Goal: Task Accomplishment & Management: Manage account settings

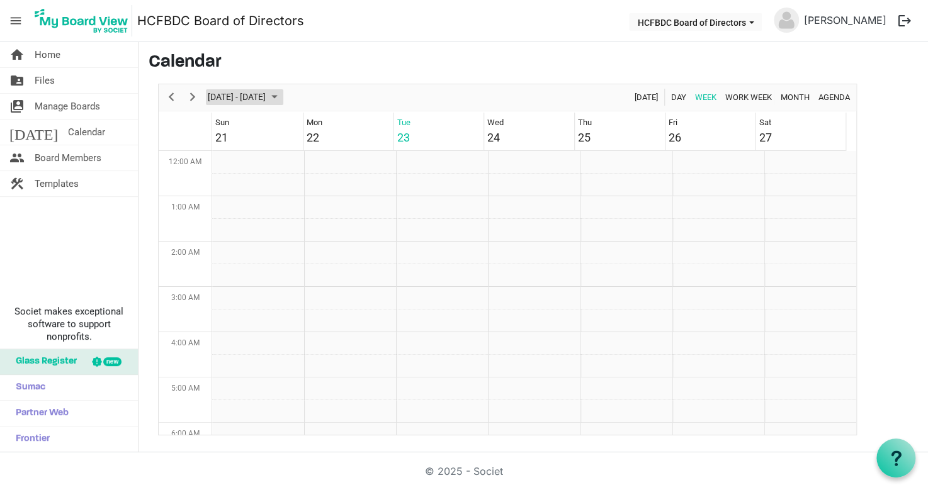
scroll to position [628, 0]
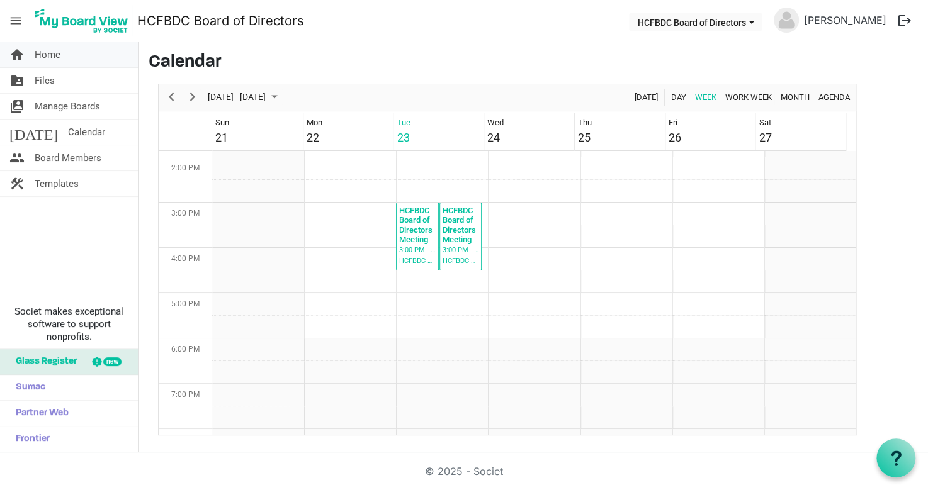
click at [47, 54] on span "Home" at bounding box center [48, 54] width 26 height 25
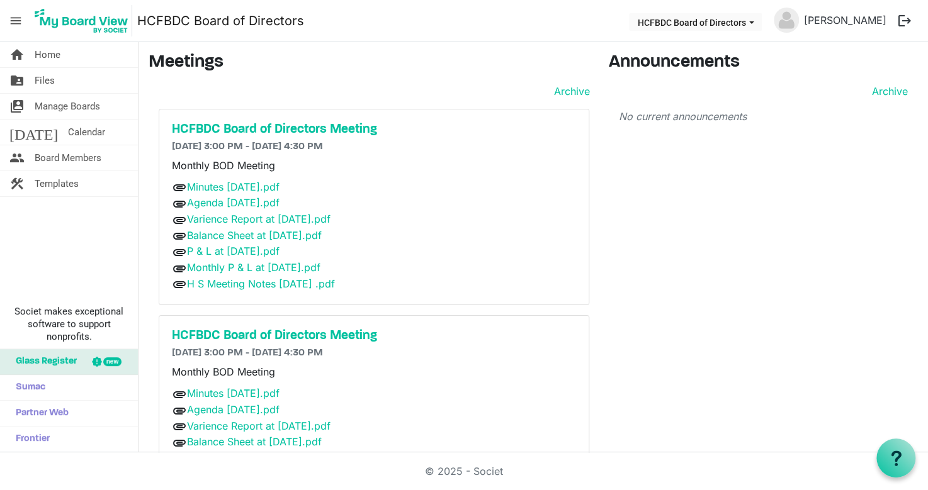
click at [901, 22] on button "logout" at bounding box center [904, 21] width 26 height 26
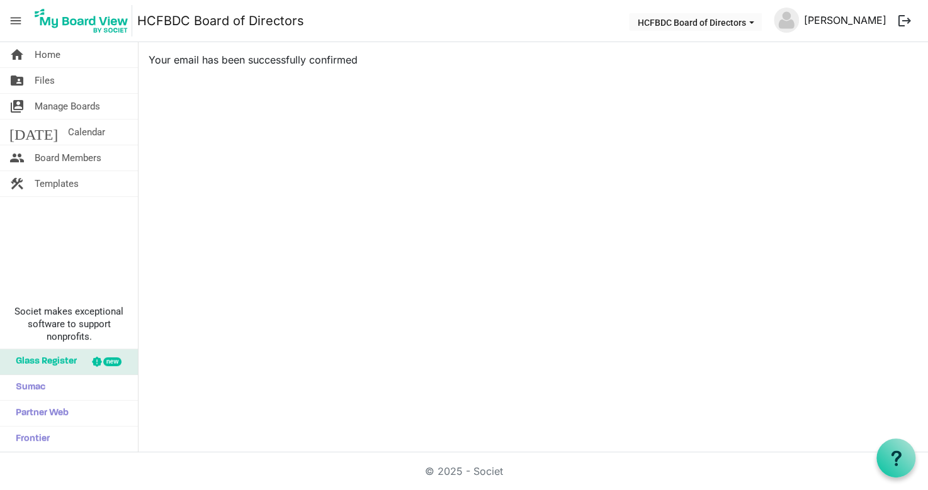
click at [860, 18] on link "[PERSON_NAME]" at bounding box center [845, 20] width 93 height 25
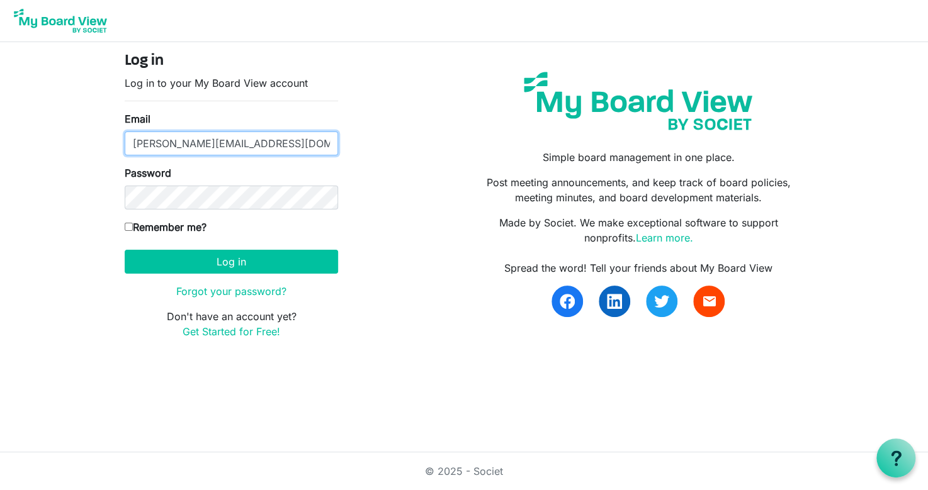
drag, startPoint x: 248, startPoint y: 143, endPoint x: 98, endPoint y: 150, distance: 150.7
click at [125, 150] on input "katerberg@tcc.on.ca" at bounding box center [231, 144] width 213 height 24
type input "designsbywillemien@gmail.com"
click at [109, 244] on div "Log in Log in to your My Board View account Email designsbywillemien@gmail.com …" at bounding box center [464, 200] width 718 height 317
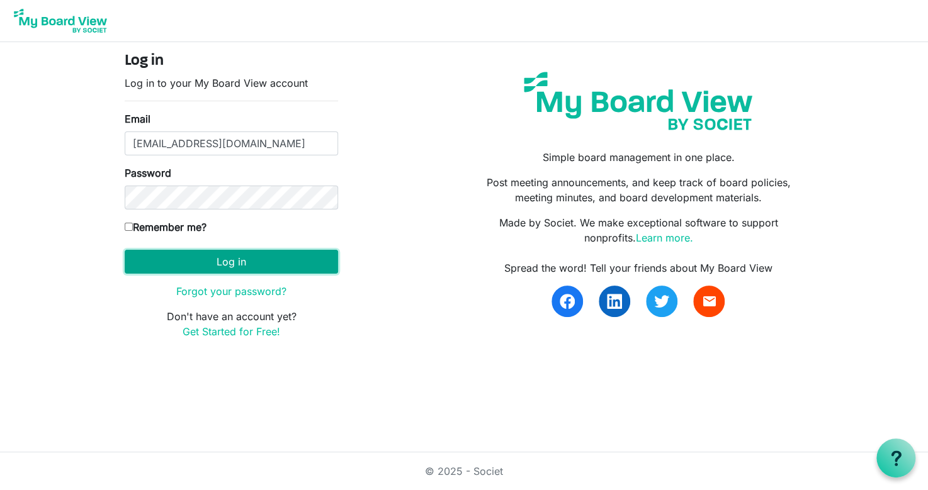
click at [224, 261] on button "Log in" at bounding box center [231, 262] width 213 height 24
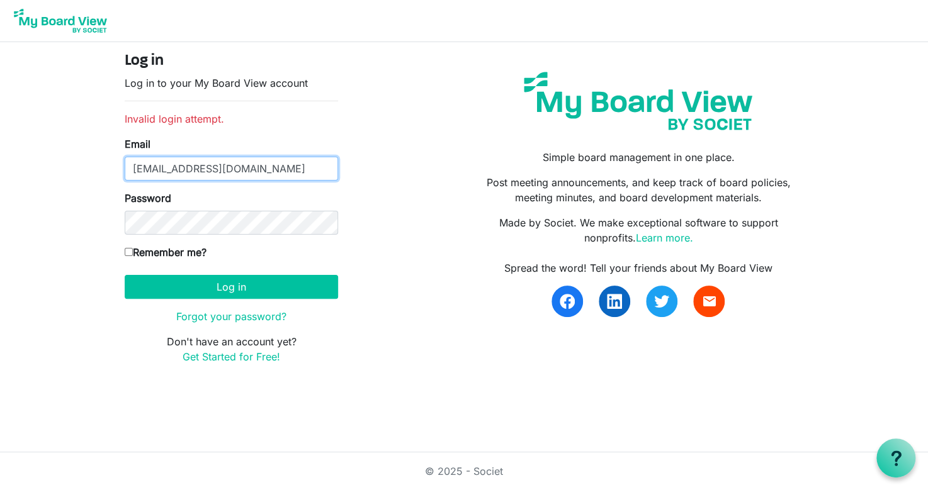
click at [268, 171] on input "[EMAIL_ADDRESS][DOMAIN_NAME]" at bounding box center [231, 169] width 213 height 24
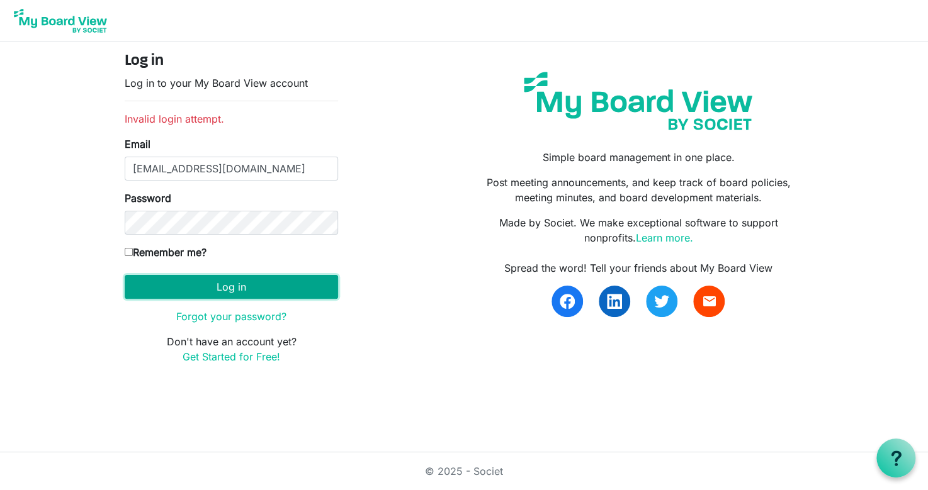
click at [238, 290] on button "Log in" at bounding box center [231, 287] width 213 height 24
click at [237, 303] on form "Log in Log in to your My Board View account The Password field is required. Ema…" at bounding box center [231, 208] width 213 height 312
click at [234, 287] on button "Log in" at bounding box center [231, 287] width 213 height 24
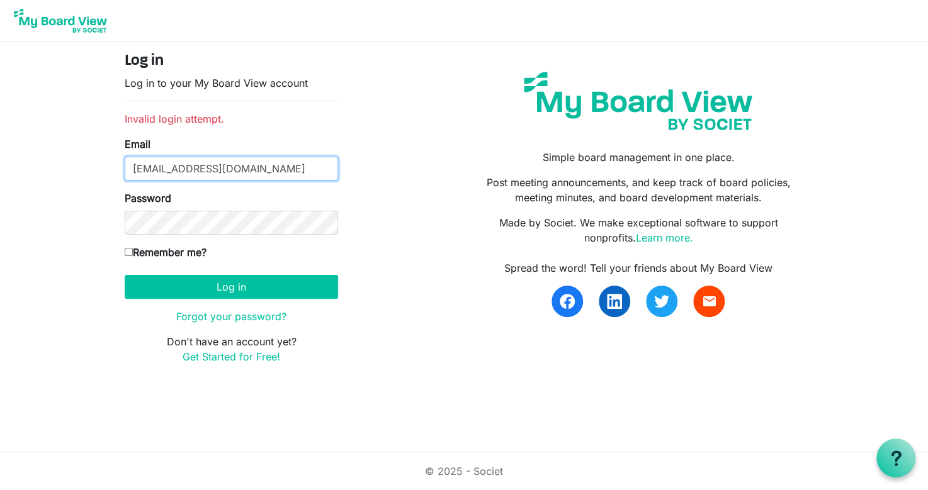
click at [285, 169] on input "[EMAIL_ADDRESS][DOMAIN_NAME]" at bounding box center [231, 169] width 213 height 24
type input "d"
type input "katerberg@tcc.on.ca"
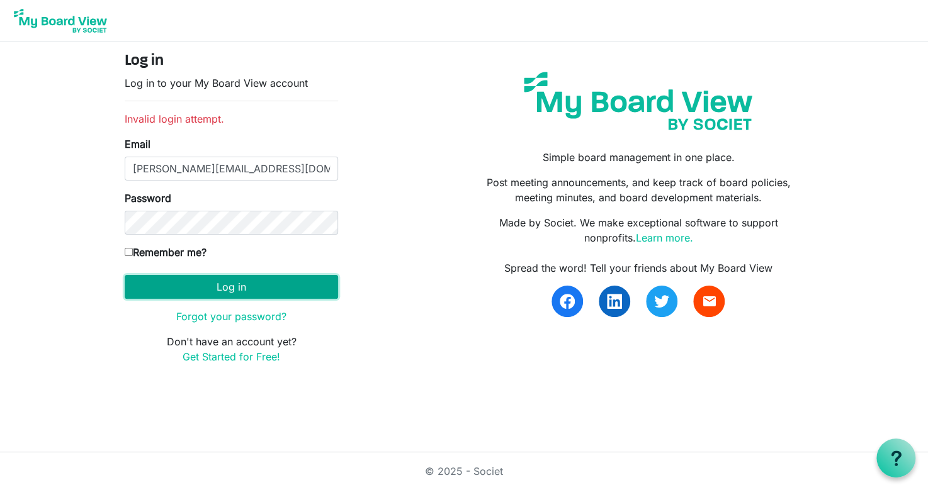
click at [219, 290] on button "Log in" at bounding box center [231, 287] width 213 height 24
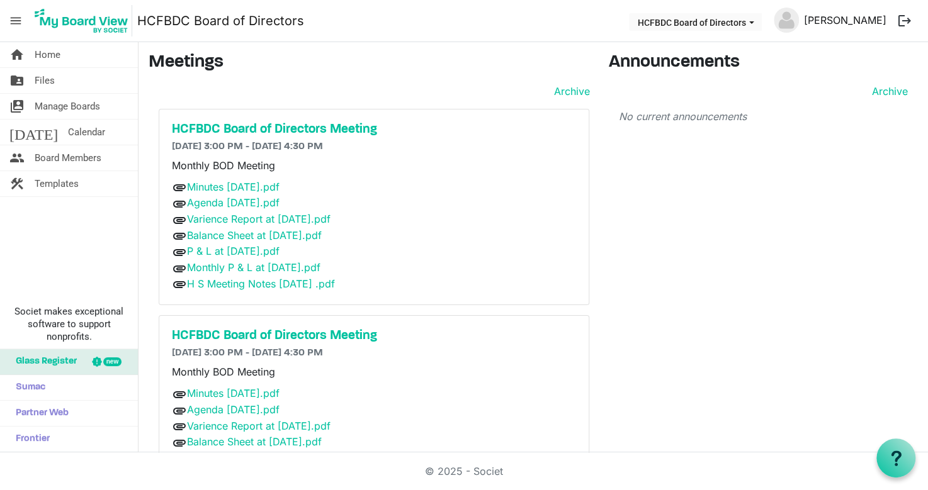
click at [849, 23] on link "[PERSON_NAME]" at bounding box center [845, 20] width 93 height 25
